Goal: Information Seeking & Learning: Learn about a topic

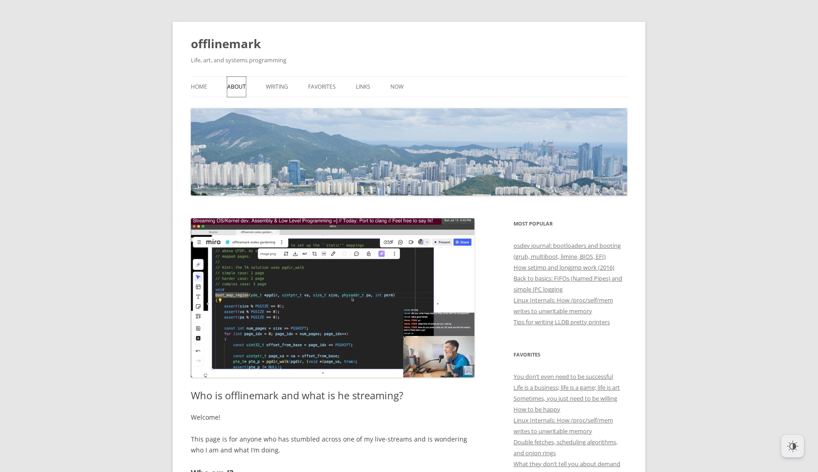
click at [239, 86] on link "About" at bounding box center [236, 87] width 19 height 20
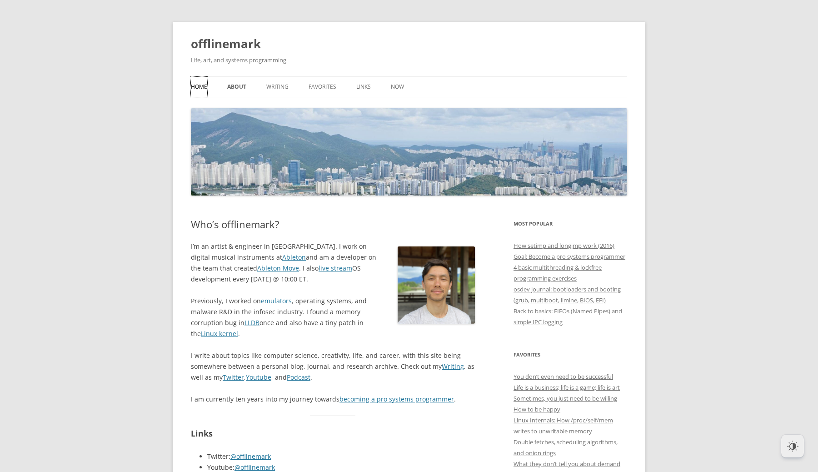
click at [196, 86] on link "Home" at bounding box center [199, 87] width 16 height 20
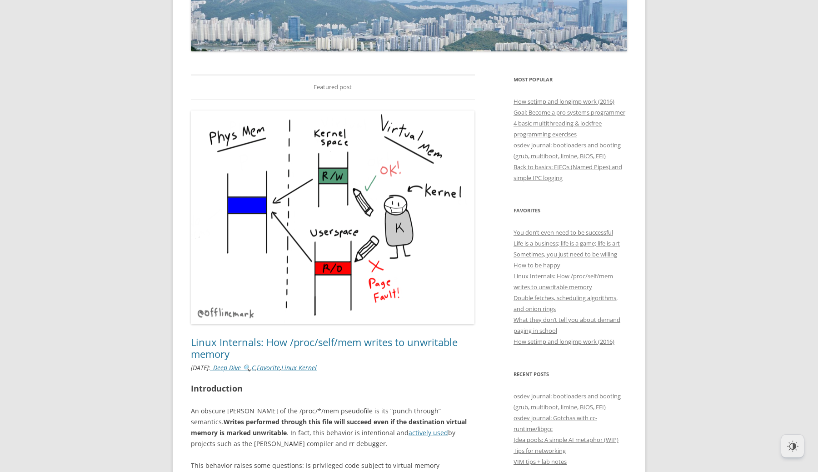
scroll to position [216, 0]
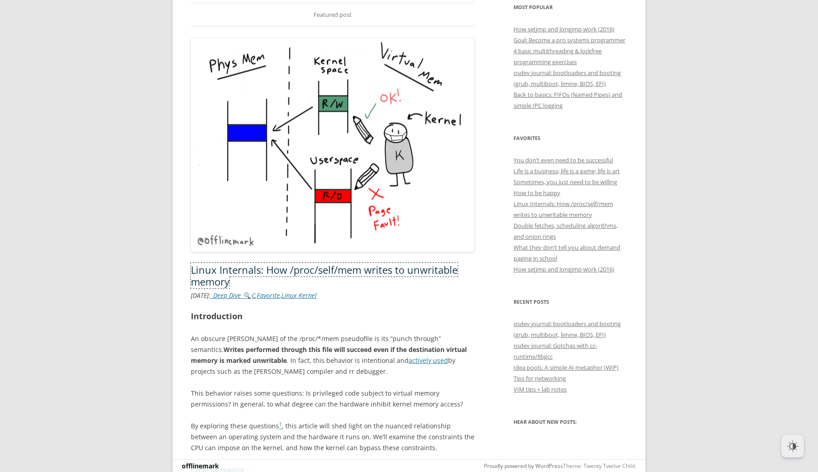
click at [280, 268] on link "Linux Internals: How /proc/self/mem writes to unwritable memory" at bounding box center [324, 275] width 267 height 25
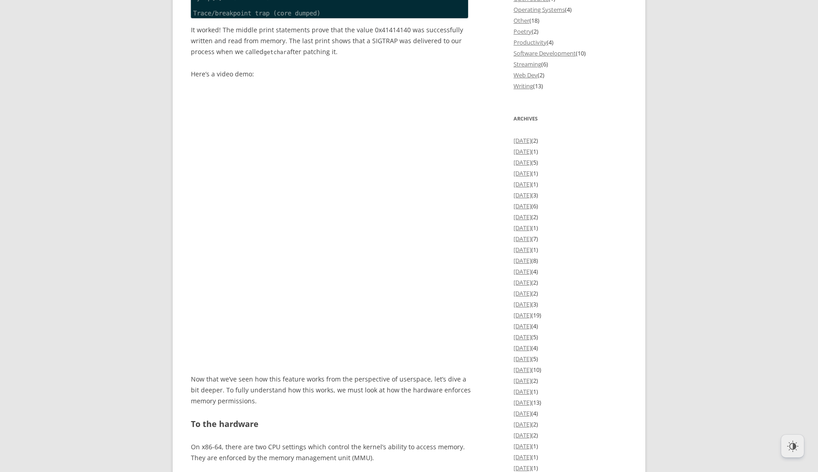
scroll to position [1206, 0]
